Goal: Task Accomplishment & Management: Use online tool/utility

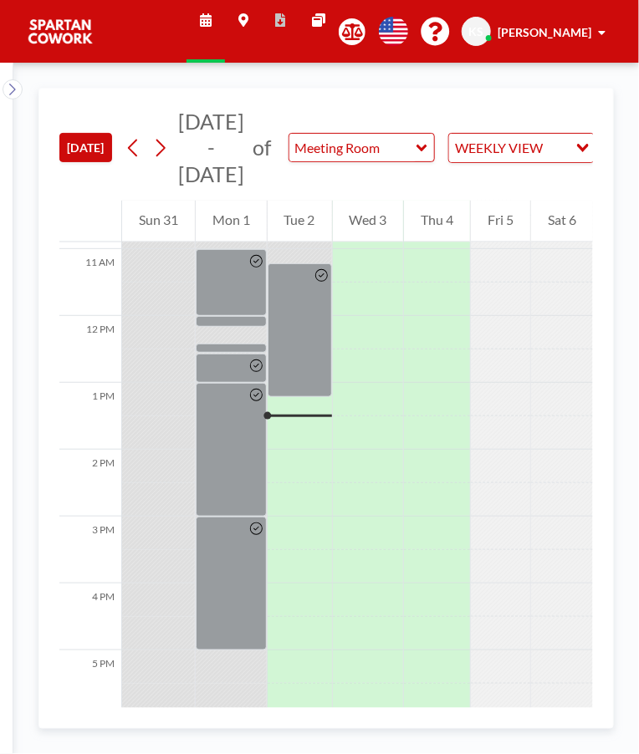
scroll to position [732, 0]
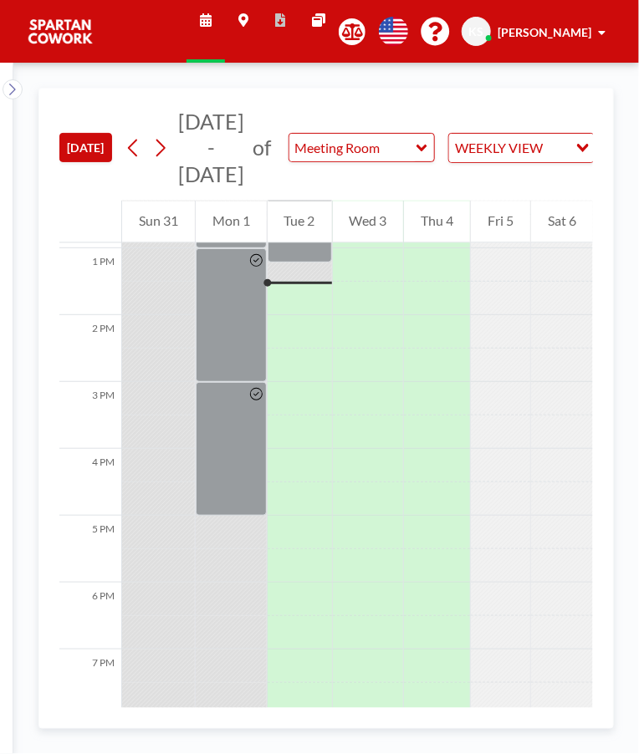
scroll to position [870, 0]
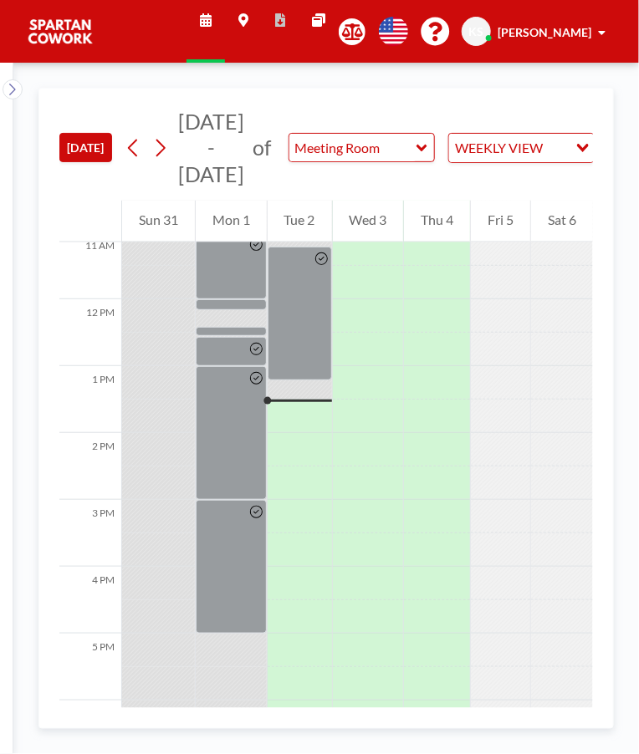
scroll to position [747, 0]
click at [308, 329] on div at bounding box center [300, 313] width 64 height 134
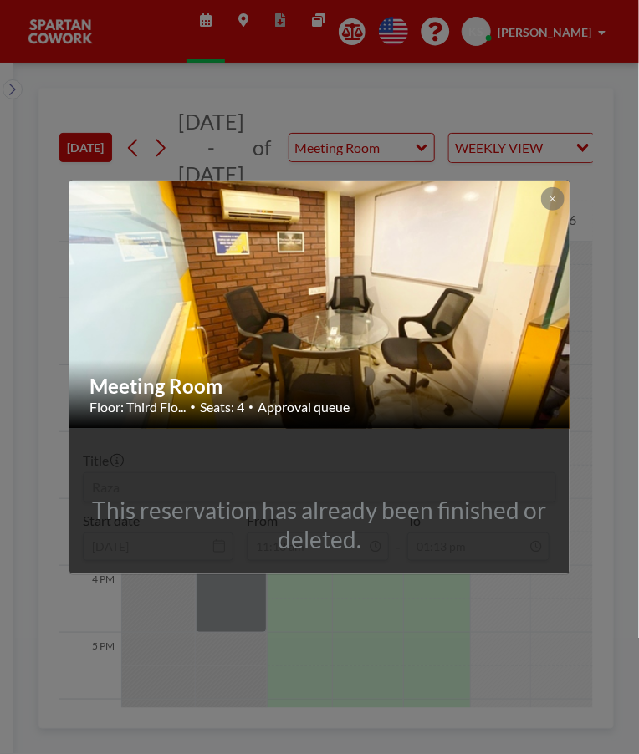
click at [353, 236] on img at bounding box center [320, 304] width 502 height 376
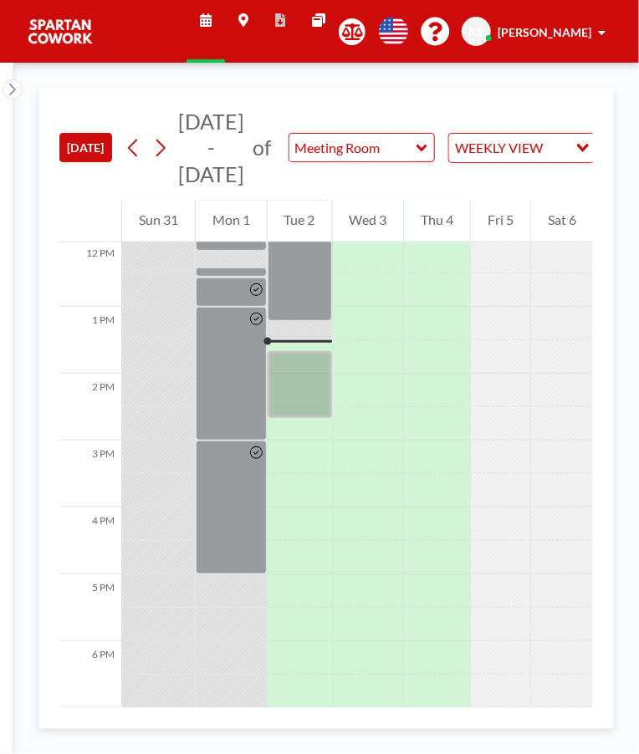
scroll to position [870, 0]
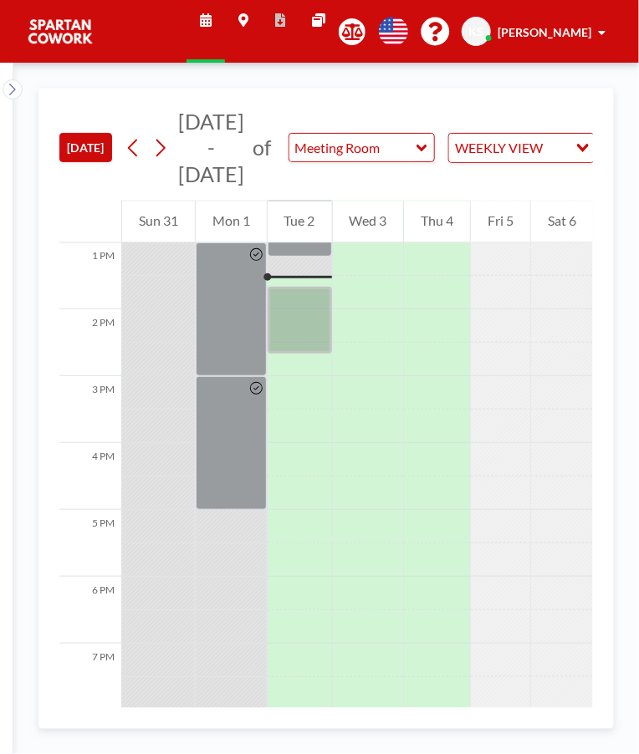
click at [306, 293] on div at bounding box center [300, 320] width 64 height 67
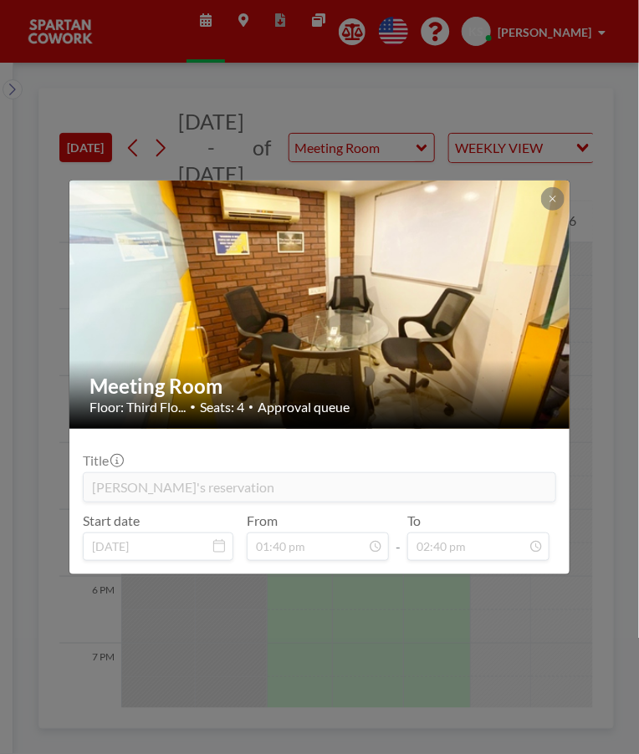
click at [411, 612] on div "Meeting Room Floor: Third Flo... • Seats: 4 • Approval queue Title Arun's reser…" at bounding box center [319, 377] width 639 height 754
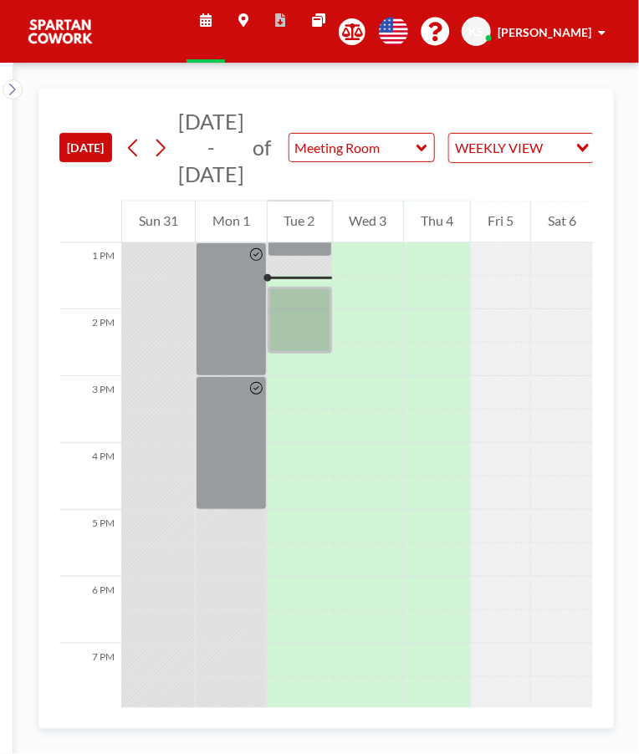
click at [311, 293] on div at bounding box center [300, 320] width 64 height 67
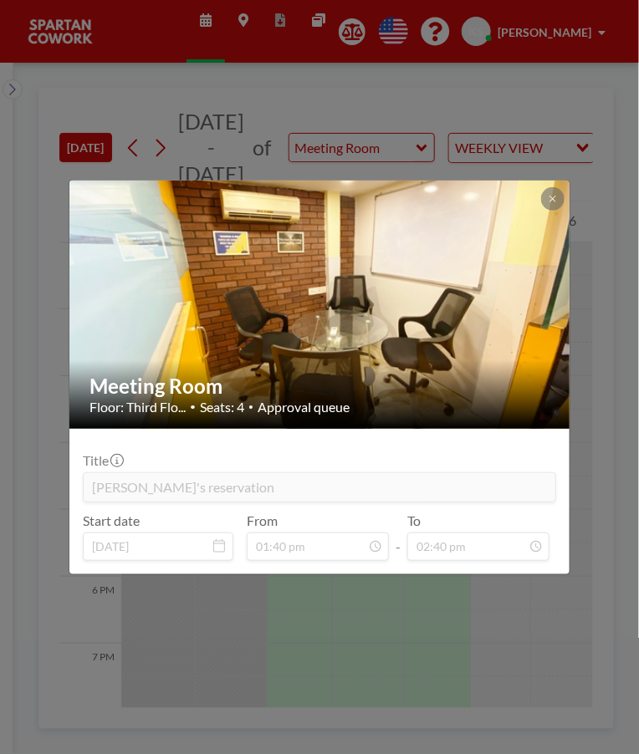
click at [615, 125] on div "Meeting Room Floor: Third Flo... • Seats: 4 • Approval queue Title Arun's reser…" at bounding box center [319, 377] width 639 height 754
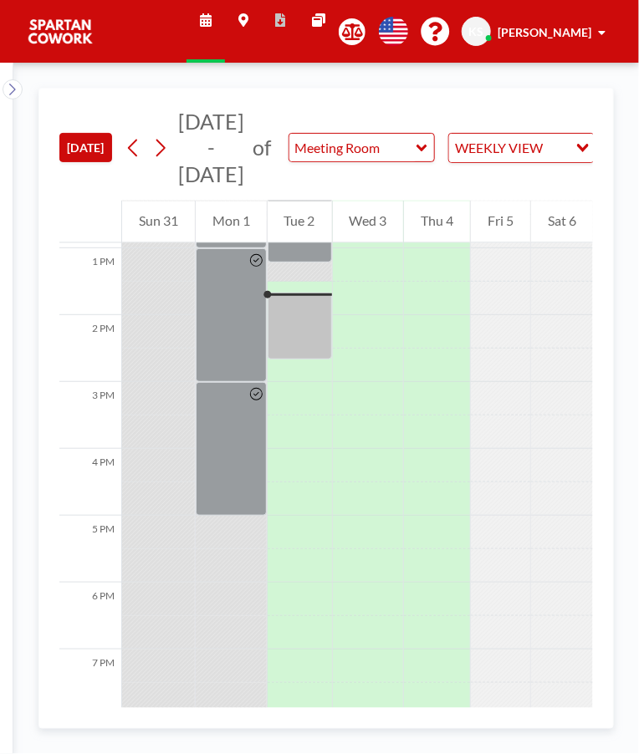
scroll to position [861, 0]
click at [635, 594] on div "TODAY Aug - Sep 2025 of Meeting Room WEEKLY VIEW Loading... YOUR RESERVATIONS 1…" at bounding box center [325, 408] width 625 height 691
